Goal: Transaction & Acquisition: Obtain resource

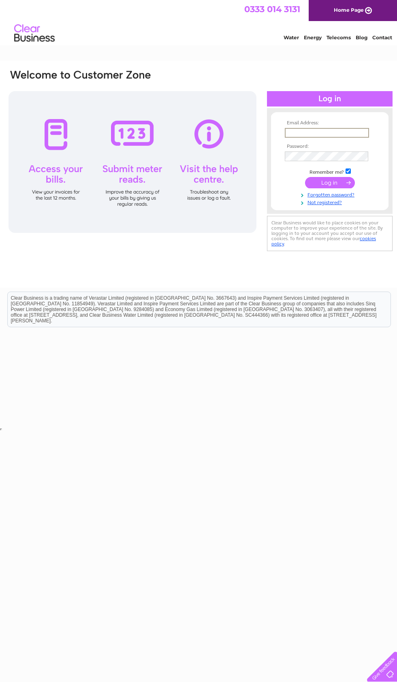
type input "feerun@hotmail.co.uk"
click at [330, 183] on input "submit" at bounding box center [330, 181] width 50 height 11
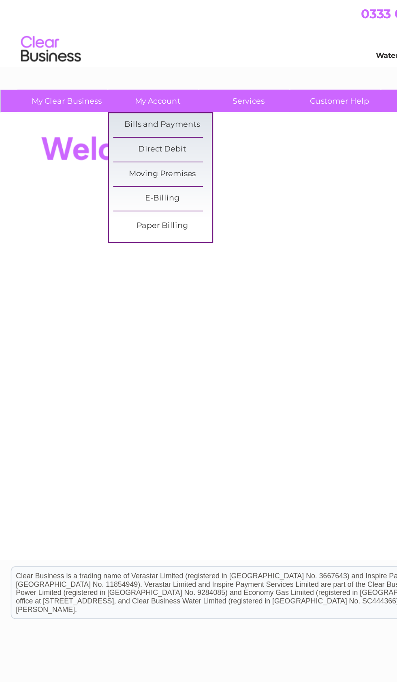
click at [134, 86] on link "Bills and Payments" at bounding box center [110, 85] width 67 height 16
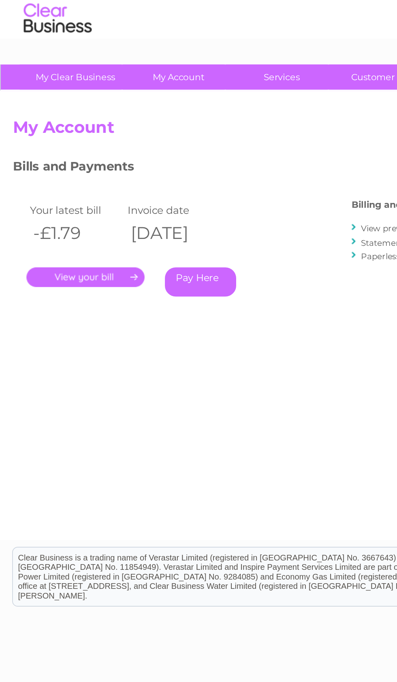
click at [64, 182] on link "." at bounding box center [51, 188] width 71 height 12
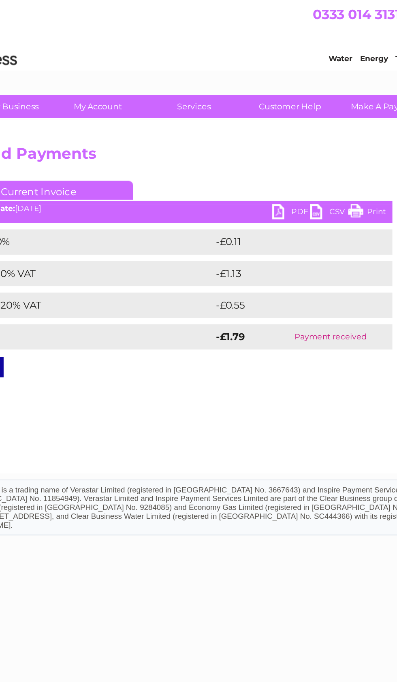
click at [243, 137] on link "CSV" at bounding box center [255, 137] width 24 height 12
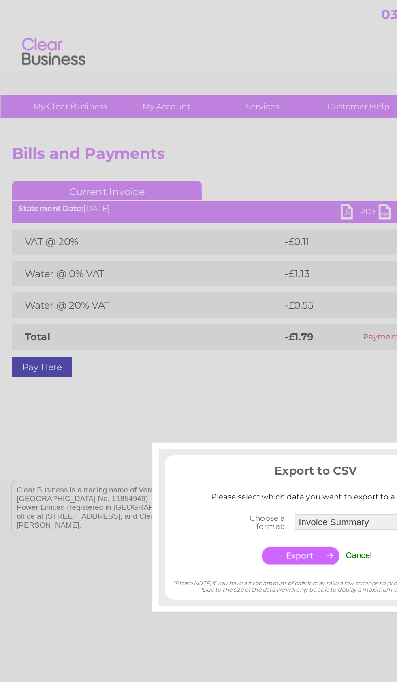
click at [244, 357] on center "Choose a format: Invoice Summary Service Charge Summary Cancel" at bounding box center [203, 345] width 195 height 37
click at [213, 137] on div at bounding box center [198, 341] width 397 height 682
click at [236, 353] on input "Cancel" at bounding box center [230, 356] width 17 height 6
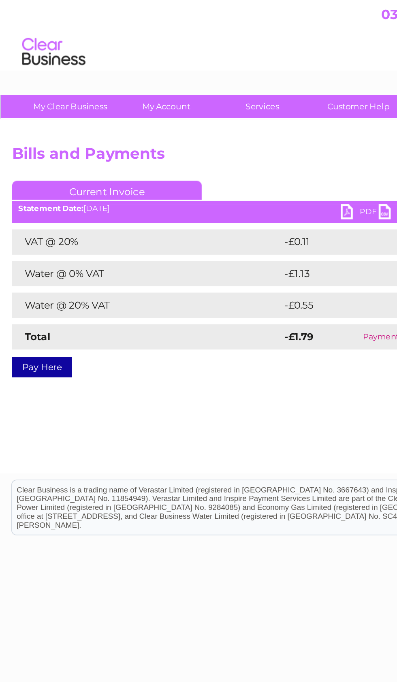
click at [220, 138] on link "PDF" at bounding box center [230, 137] width 24 height 12
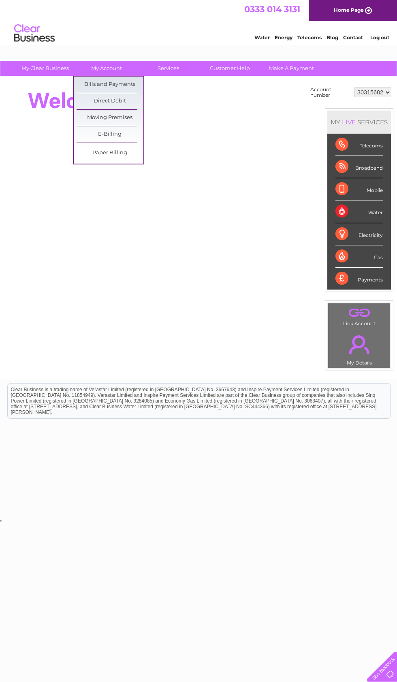
click at [137, 91] on link "Bills and Payments" at bounding box center [110, 85] width 67 height 16
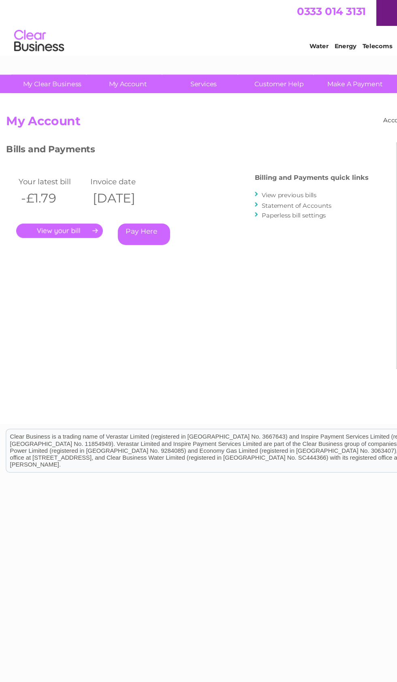
scroll to position [0, 1]
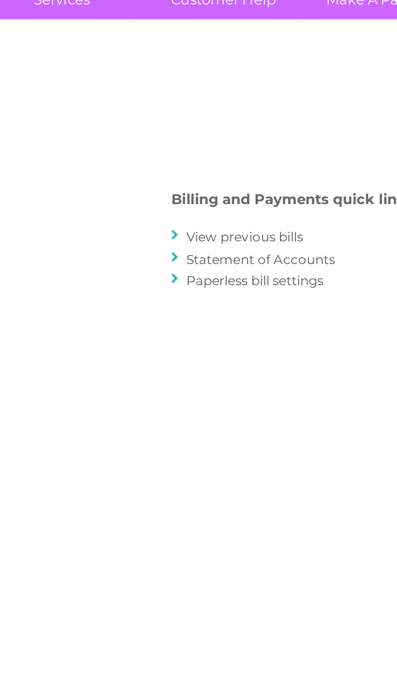
click at [214, 156] on link "View previous bills" at bounding box center [236, 159] width 45 height 6
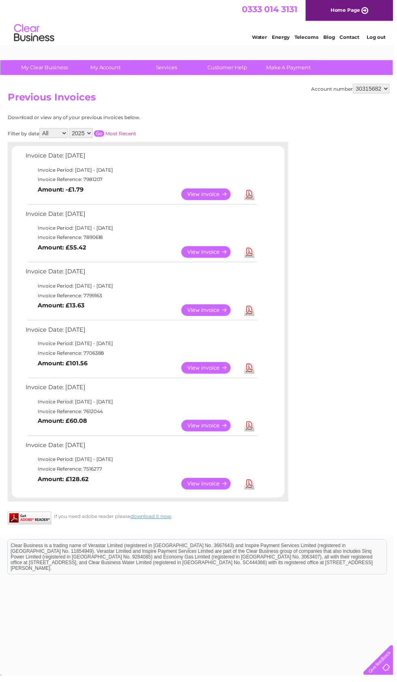
scroll to position [3, 0]
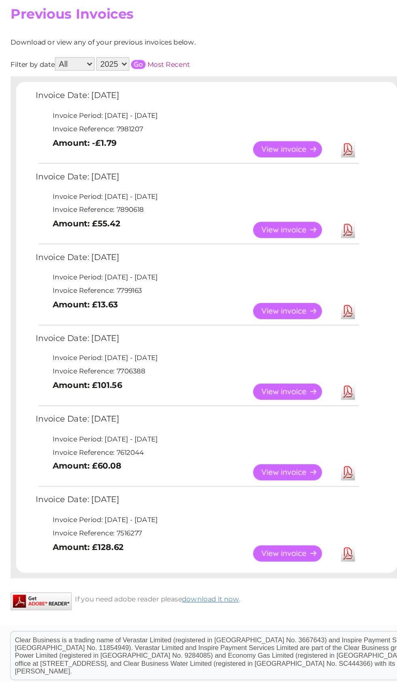
click at [257, 480] on link "Download" at bounding box center [252, 486] width 10 height 12
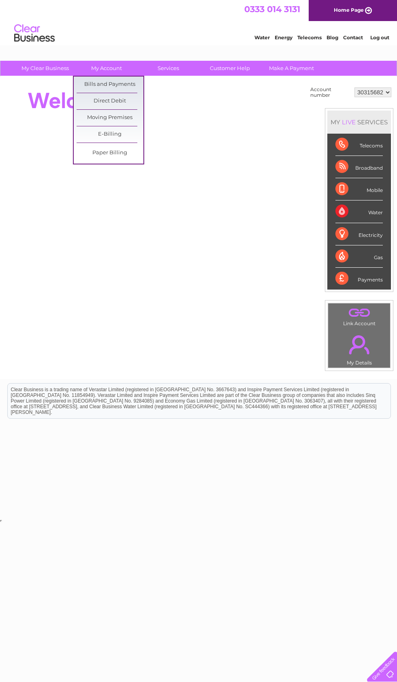
click at [139, 84] on link "Bills and Payments" at bounding box center [110, 85] width 67 height 16
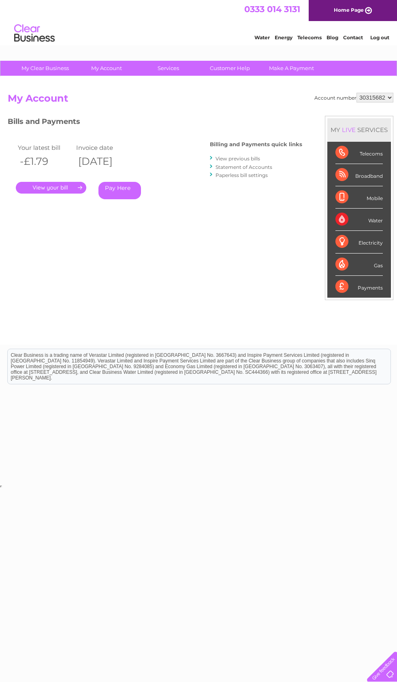
click at [61, 186] on link "." at bounding box center [51, 188] width 71 height 12
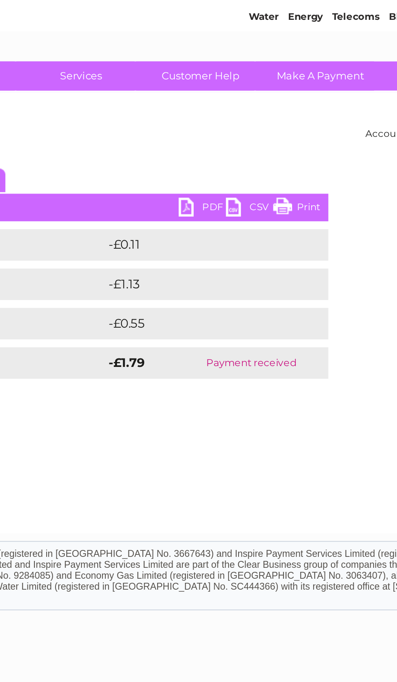
click at [218, 131] on link "PDF" at bounding box center [230, 137] width 24 height 12
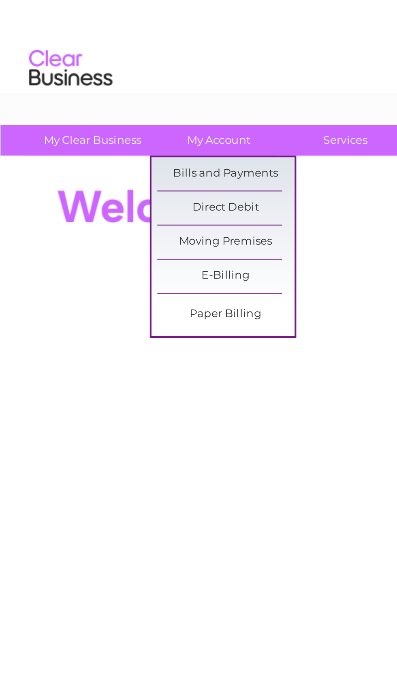
click at [130, 86] on link "Bills and Payments" at bounding box center [110, 85] width 67 height 16
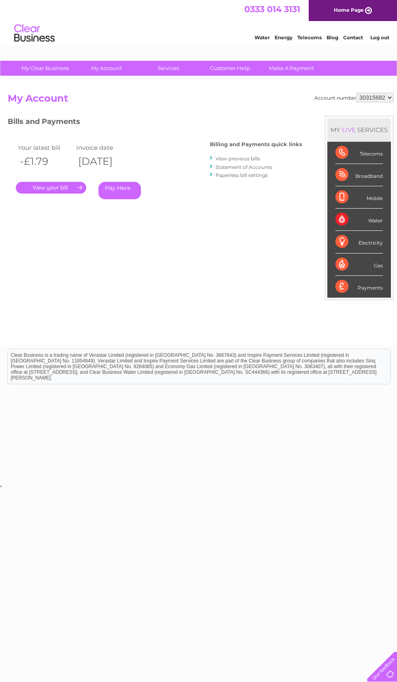
scroll to position [0, 4]
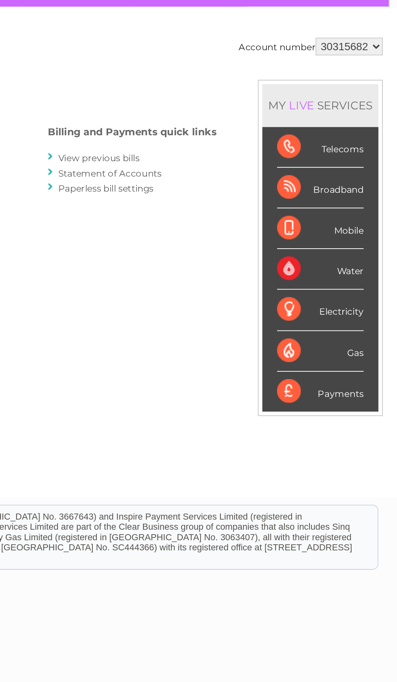
click at [212, 156] on link "View previous bills" at bounding box center [234, 159] width 45 height 6
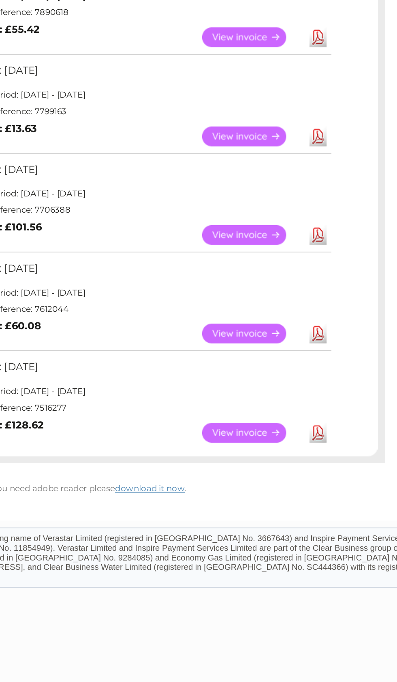
click at [183, 483] on link "View" at bounding box center [213, 489] width 60 height 12
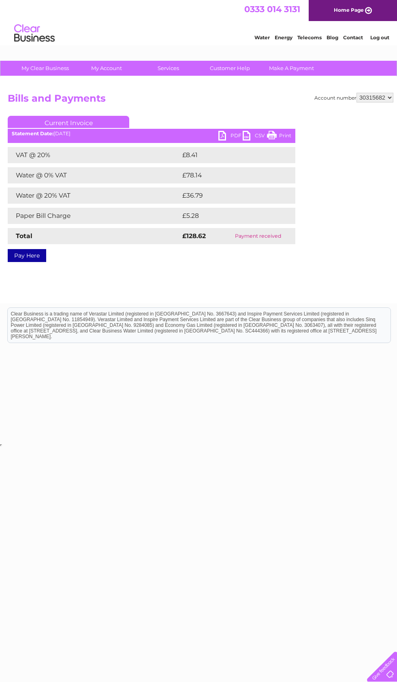
click at [220, 145] on div "Current Invoice PDF CSV Print Statement Date: 04/03/2025" at bounding box center [152, 187] width 288 height 143
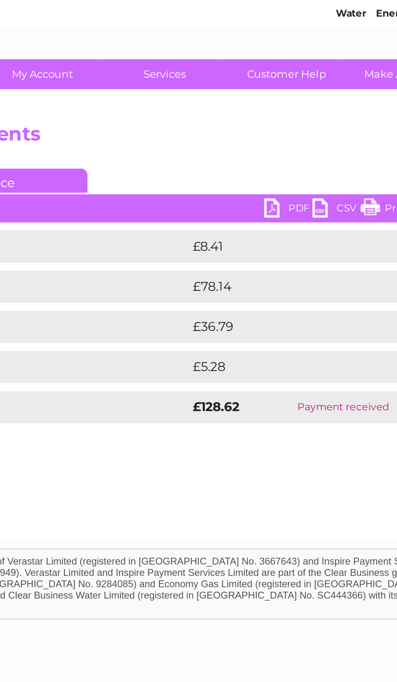
click at [218, 131] on link "PDF" at bounding box center [230, 137] width 24 height 12
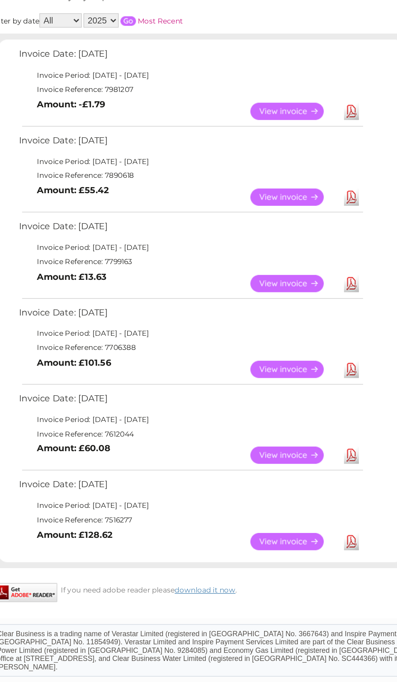
click at [203, 188] on link "View" at bounding box center [209, 194] width 60 height 12
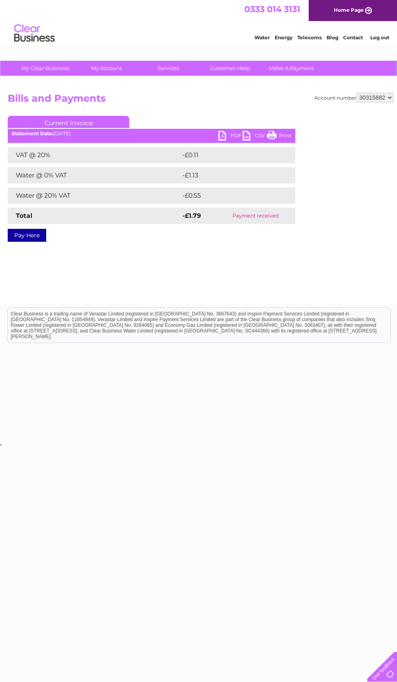
click at [214, 133] on div "Statement Date: [DATE]" at bounding box center [152, 134] width 288 height 6
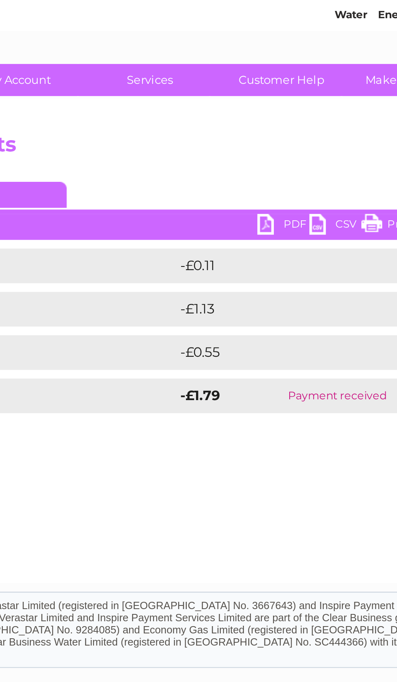
click at [218, 131] on link "PDF" at bounding box center [230, 137] width 24 height 12
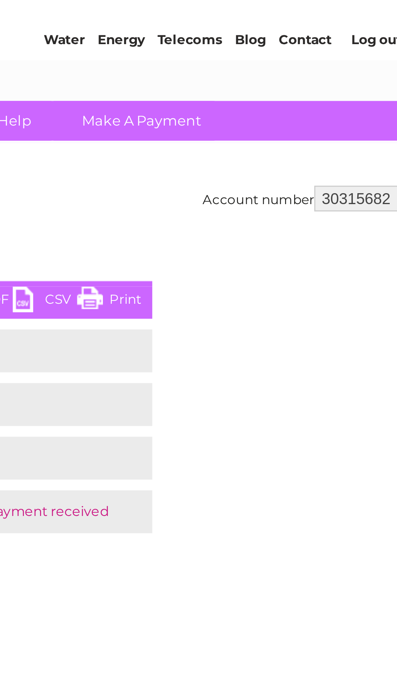
scroll to position [0, 4]
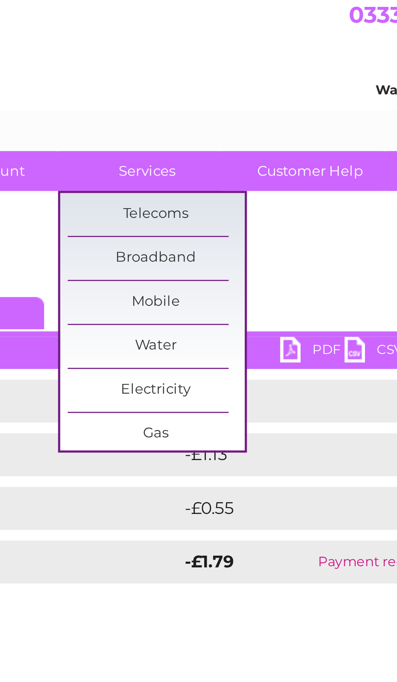
click at [193, 67] on link "Customer Help" at bounding box center [226, 68] width 67 height 15
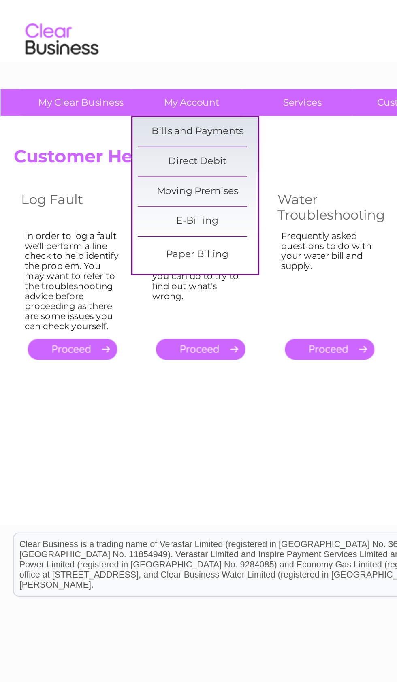
click at [131, 77] on link "Bills and Payments" at bounding box center [110, 85] width 67 height 16
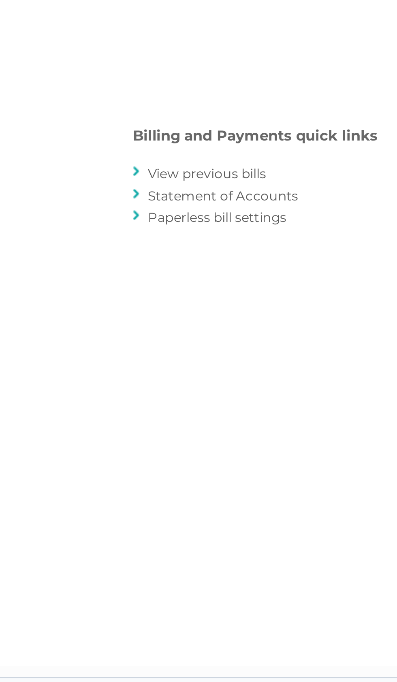
click at [216, 156] on link "View previous bills" at bounding box center [238, 159] width 45 height 6
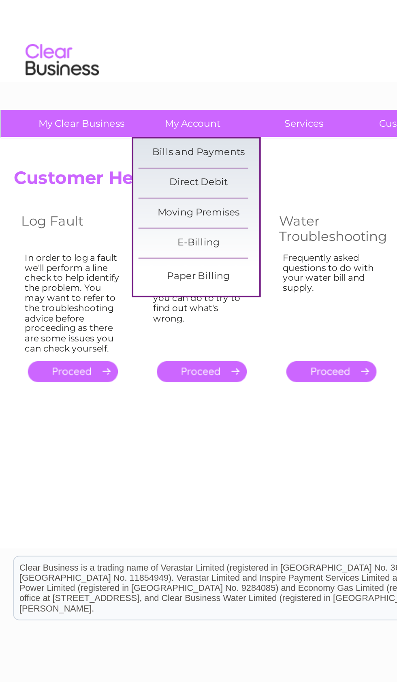
click at [135, 120] on link "Moving Premises" at bounding box center [110, 118] width 67 height 16
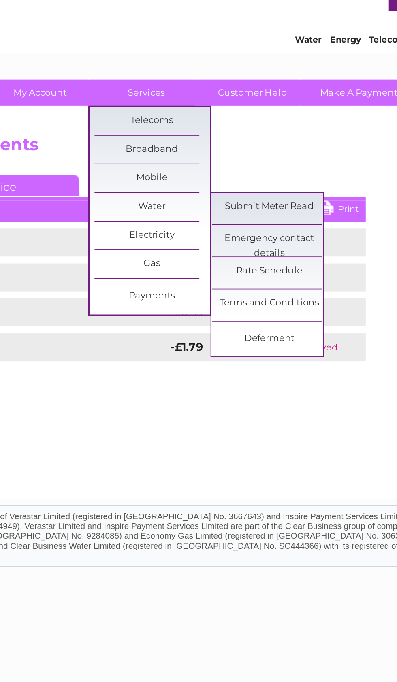
click at [206, 126] on link "Submit Meter Read" at bounding box center [239, 134] width 67 height 16
